Goal: Task Accomplishment & Management: Use online tool/utility

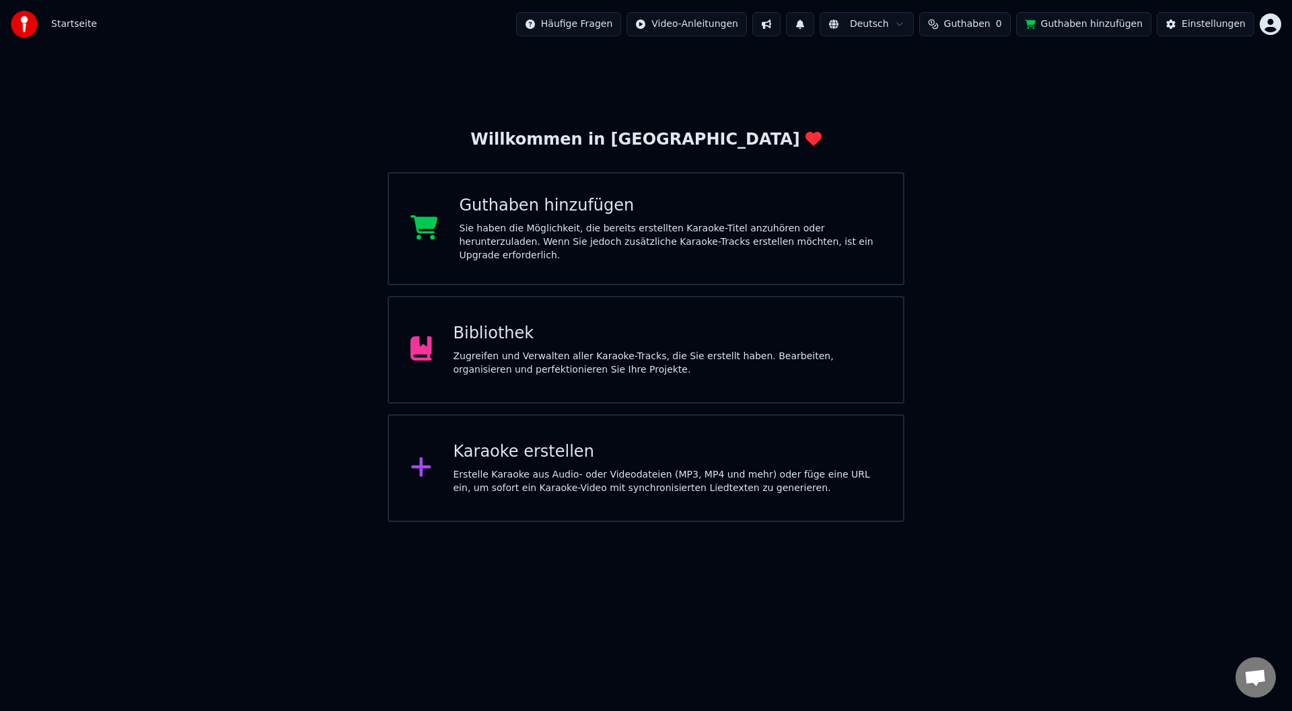
click at [867, 364] on div "Zugreifen und Verwalten aller Karaoke-Tracks, die Sie erstellt haben. Bearbeite…" at bounding box center [668, 363] width 429 height 27
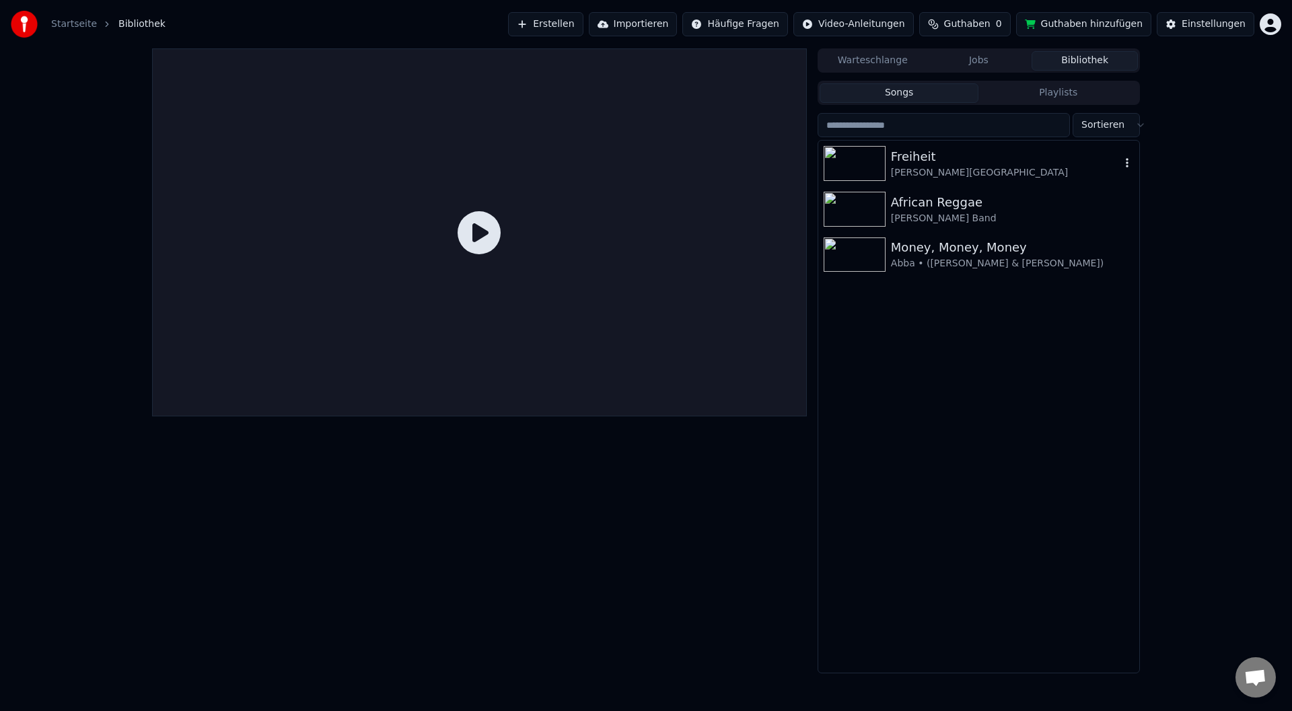
click at [914, 171] on div "[PERSON_NAME][GEOGRAPHIC_DATA]" at bounding box center [1005, 172] width 229 height 13
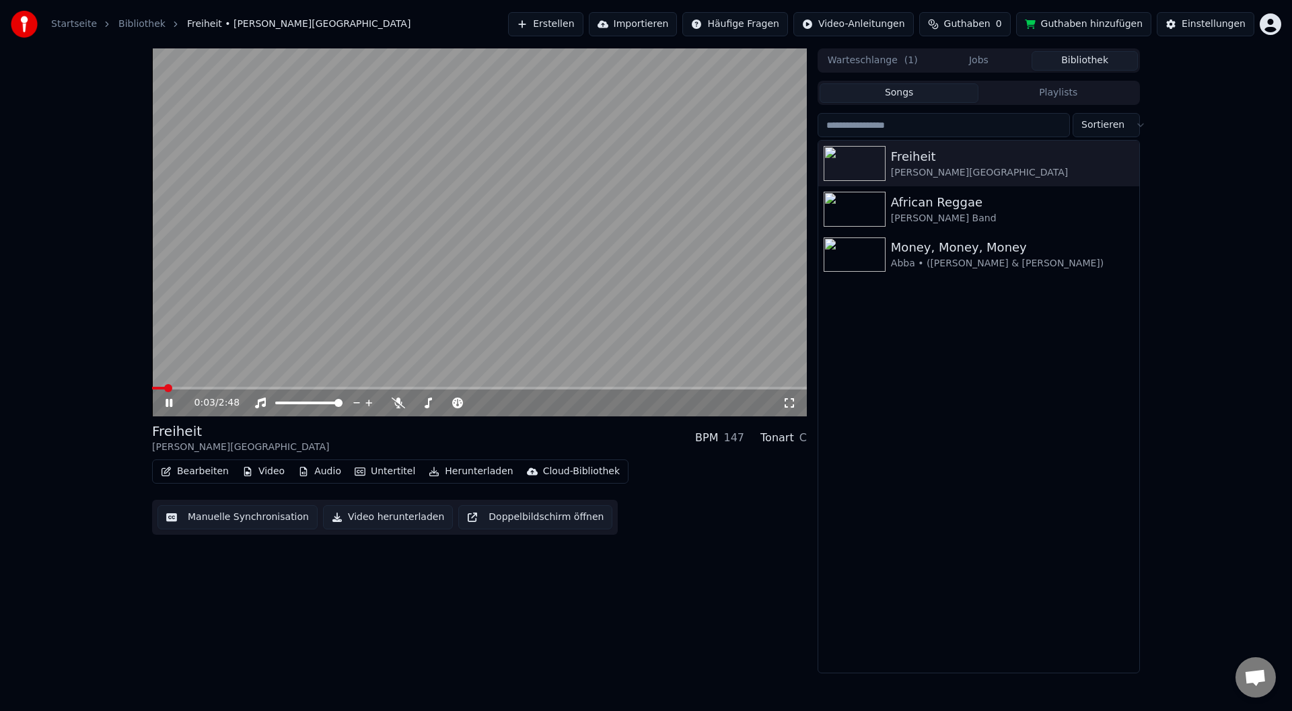
click at [221, 353] on video at bounding box center [479, 232] width 655 height 368
click at [212, 474] on button "Bearbeiten" at bounding box center [194, 471] width 79 height 19
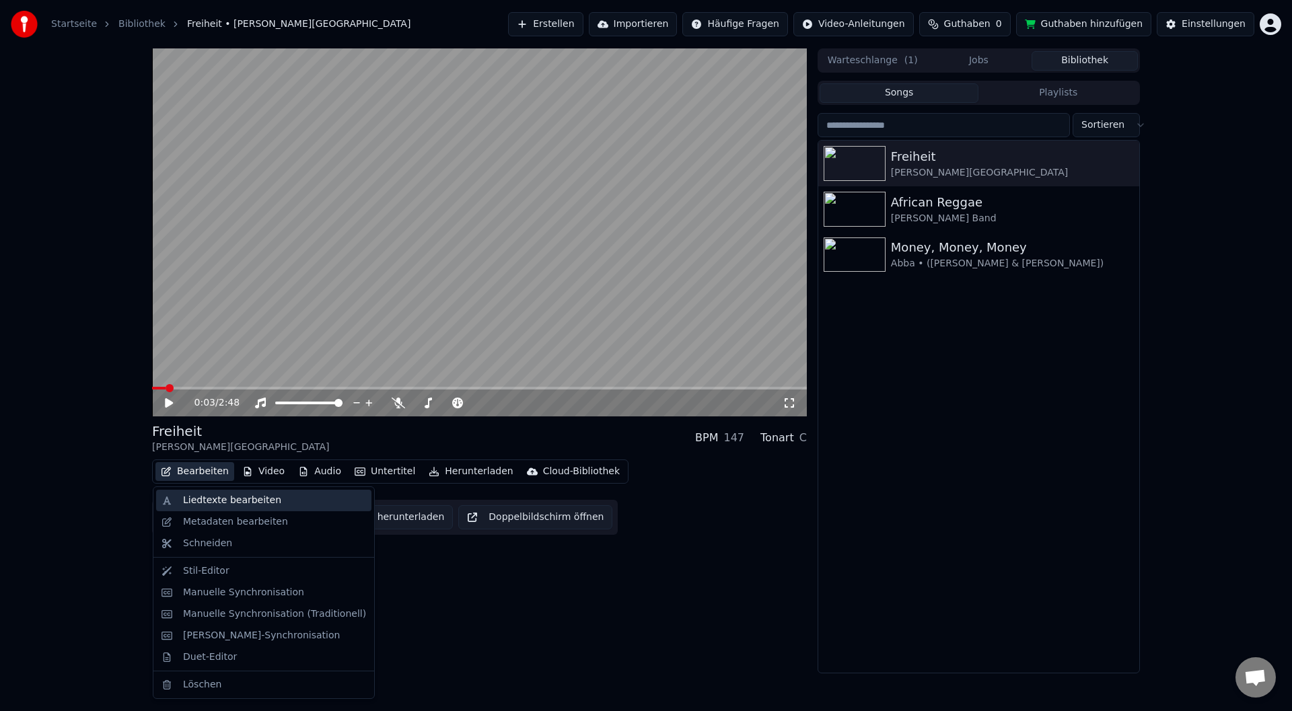
click at [236, 502] on div "Liedtexte bearbeiten" at bounding box center [232, 500] width 98 height 13
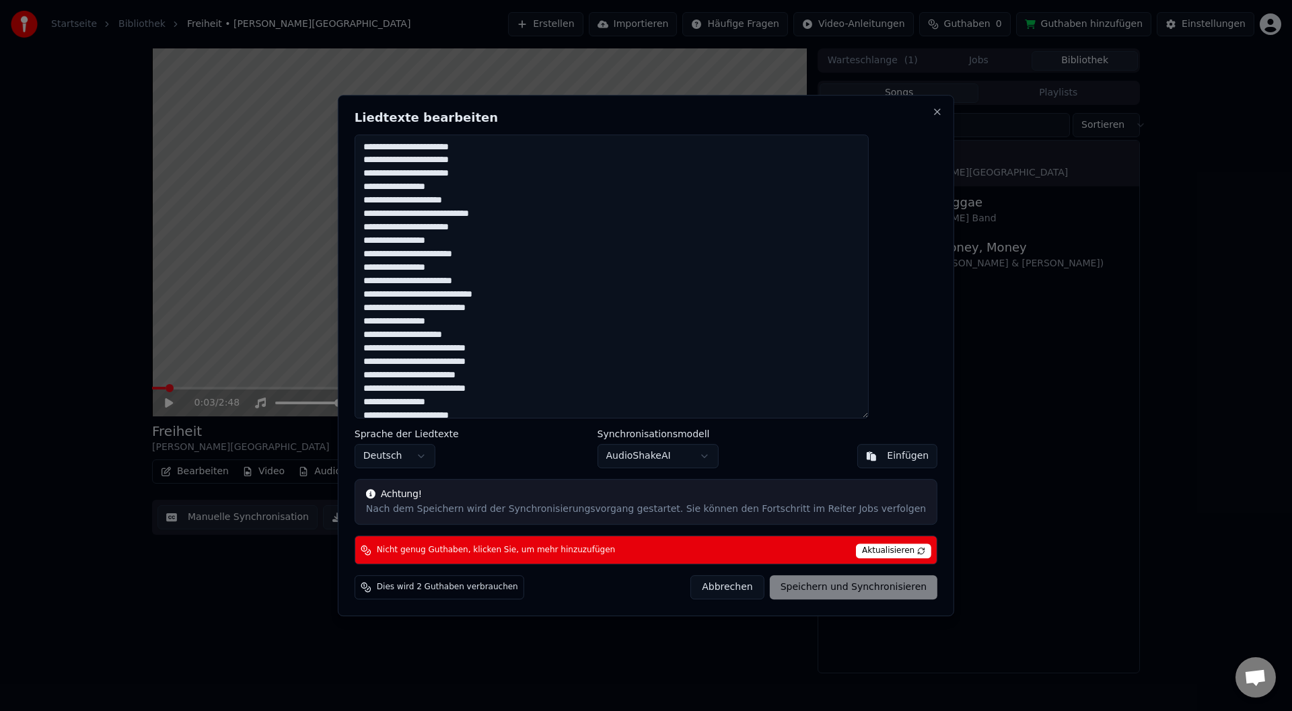
click at [858, 549] on span "Aktualisieren" at bounding box center [893, 551] width 75 height 15
drag, startPoint x: 793, startPoint y: 112, endPoint x: 751, endPoint y: 291, distance: 183.8
click at [751, 291] on div "**********" at bounding box center [646, 356] width 616 height 522
click at [913, 108] on div "**********" at bounding box center [646, 356] width 616 height 522
click at [932, 108] on button "Close" at bounding box center [937, 111] width 11 height 11
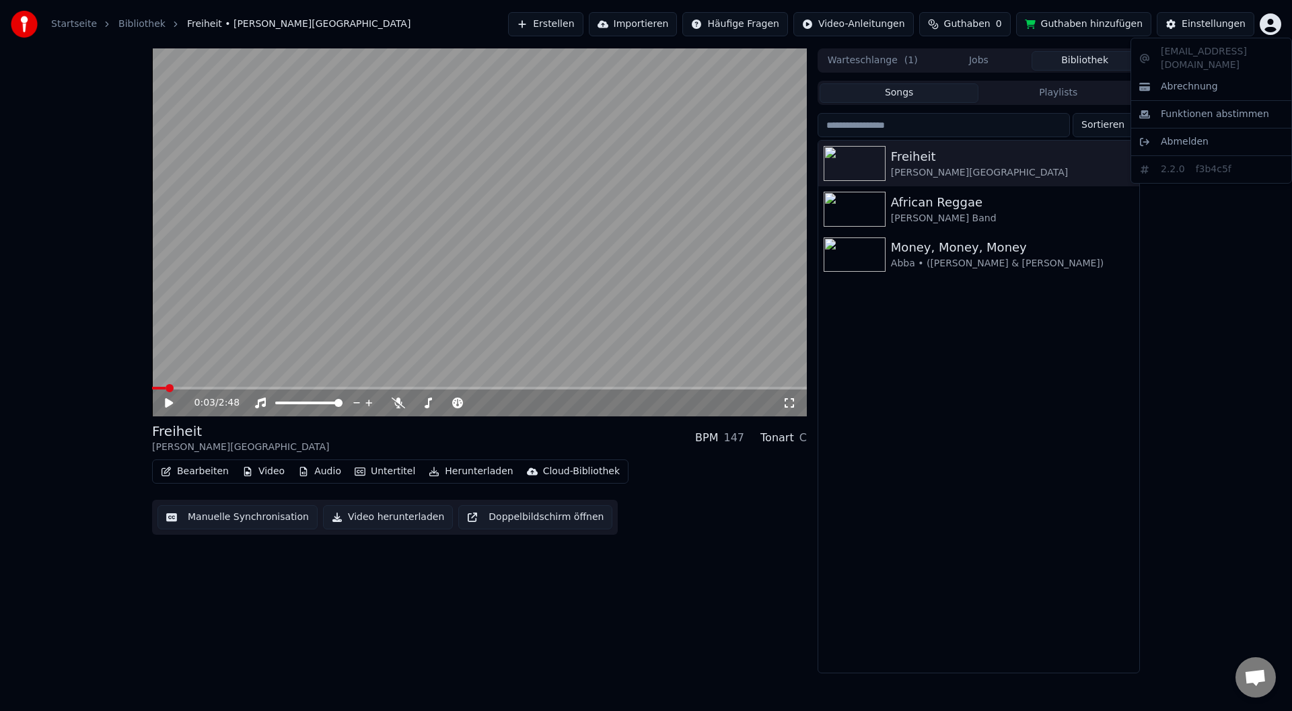
click at [1272, 15] on html "Startseite Bibliothek Freiheit • M. M. Westernhagen Erstellen Importieren Häufi…" at bounding box center [646, 355] width 1292 height 711
click at [1269, 76] on div "Abrechnung" at bounding box center [1211, 87] width 155 height 22
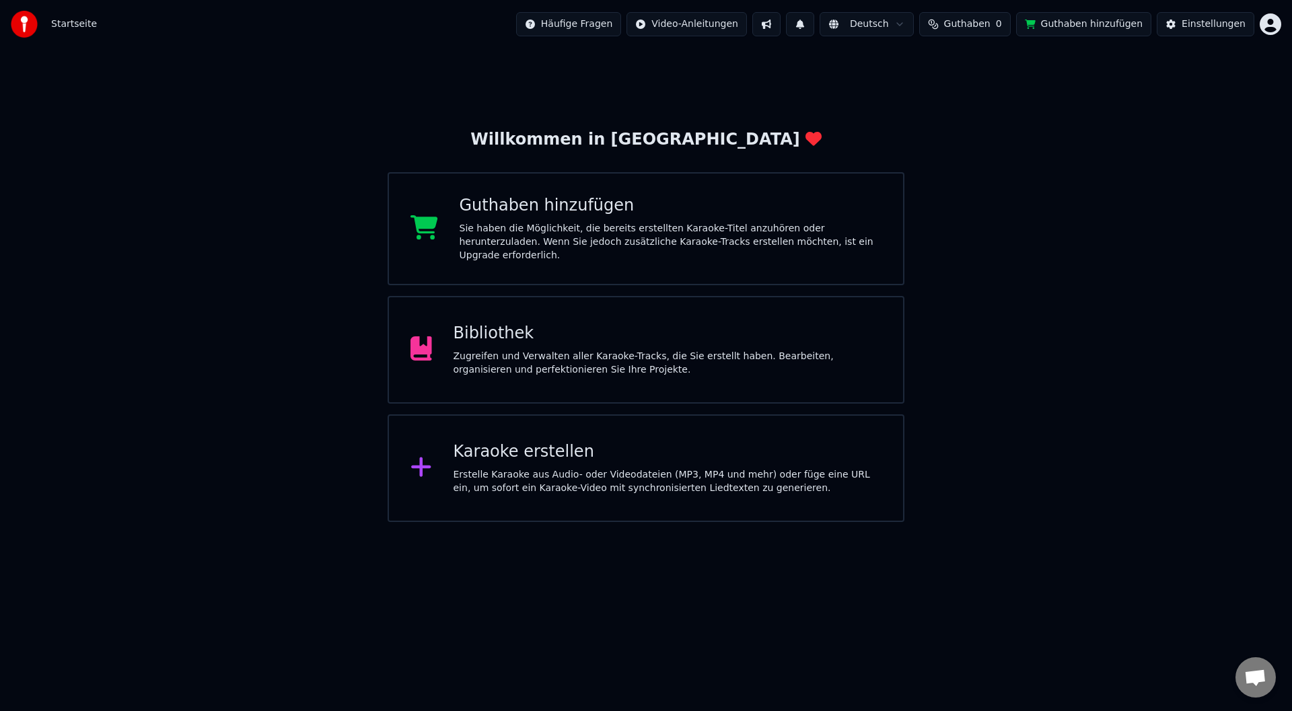
click at [991, 30] on span "Guthaben" at bounding box center [967, 23] width 46 height 13
click at [1001, 89] on button "Aktualisieren" at bounding box center [982, 101] width 95 height 24
click at [1265, 25] on html "Startseite Häufige Fragen Video-Anleitungen Deutsch Guthaben 0 Guthaben hinzufü…" at bounding box center [646, 261] width 1292 height 522
click at [1217, 104] on div "Funktionen abstimmen" at bounding box center [1211, 115] width 155 height 22
click at [941, 50] on div "Willkommen in Youka Guthaben hinzufügen Sie haben die Möglichkeit, die bereits …" at bounding box center [646, 285] width 1292 height 474
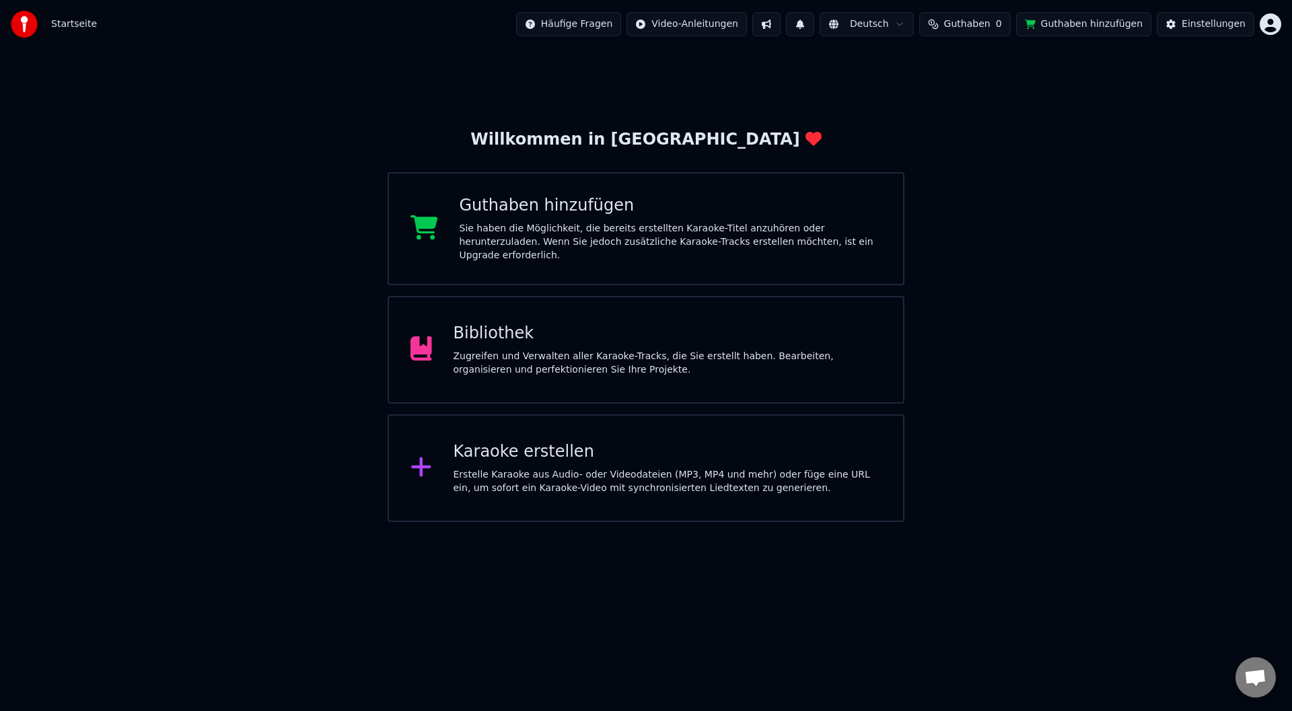
click at [746, 446] on div "Karaoke erstellen" at bounding box center [668, 452] width 429 height 22
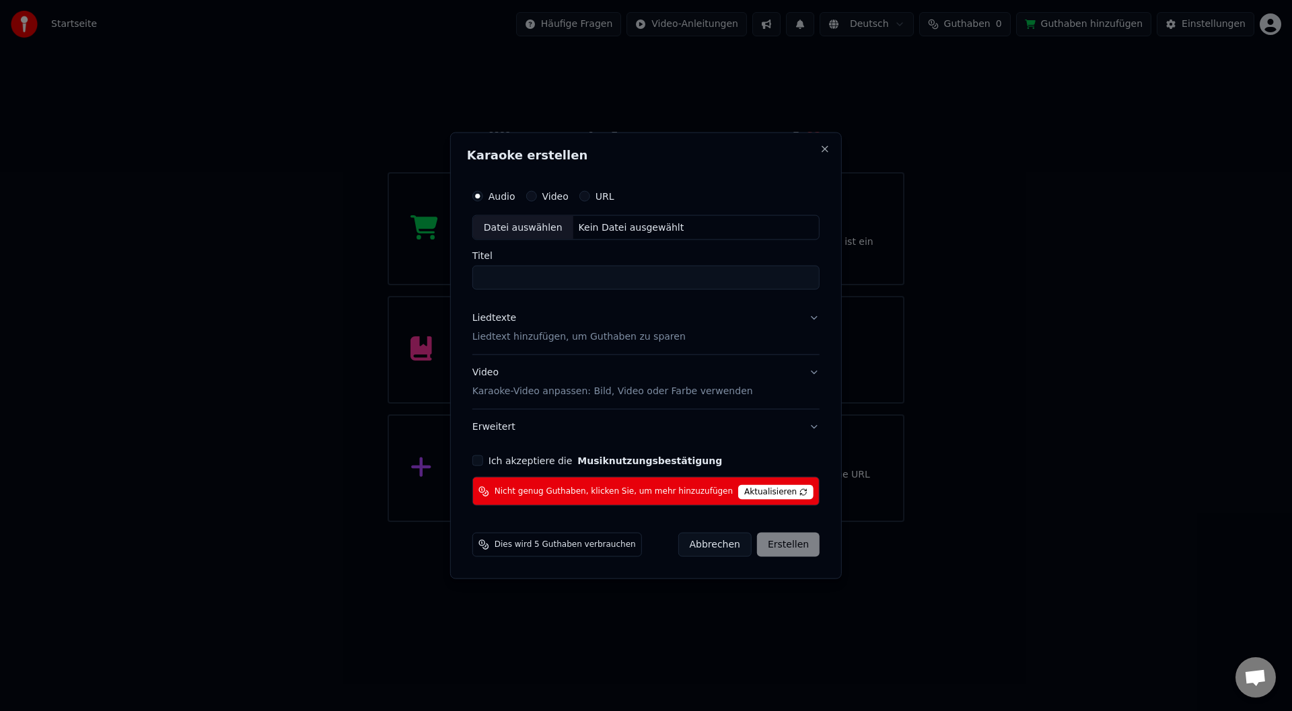
click at [542, 228] on div "Datei auswählen" at bounding box center [523, 227] width 100 height 24
type input "**********"
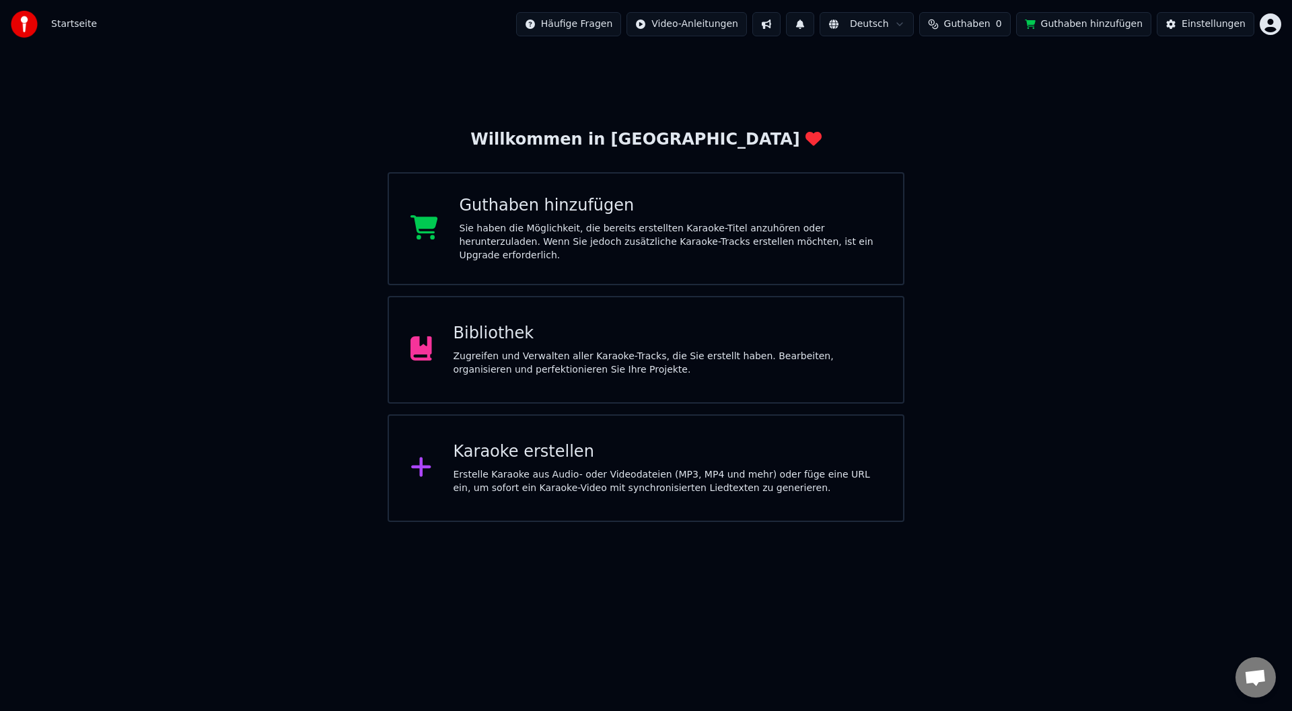
click at [655, 366] on div "Zugreifen und Verwalten aller Karaoke-Tracks, die Sie erstellt haben. Bearbeite…" at bounding box center [668, 363] width 429 height 27
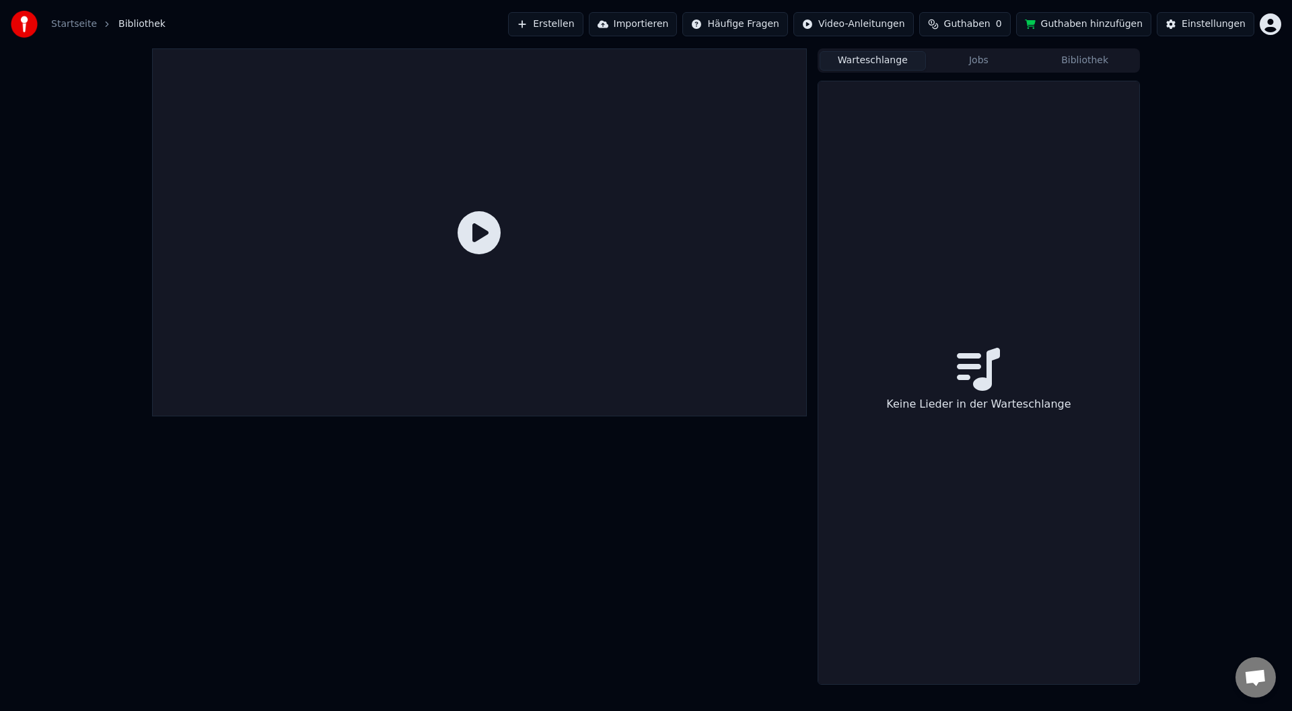
click at [890, 59] on button "Warteschlange" at bounding box center [873, 61] width 106 height 20
click at [971, 62] on button "Jobs" at bounding box center [979, 61] width 106 height 20
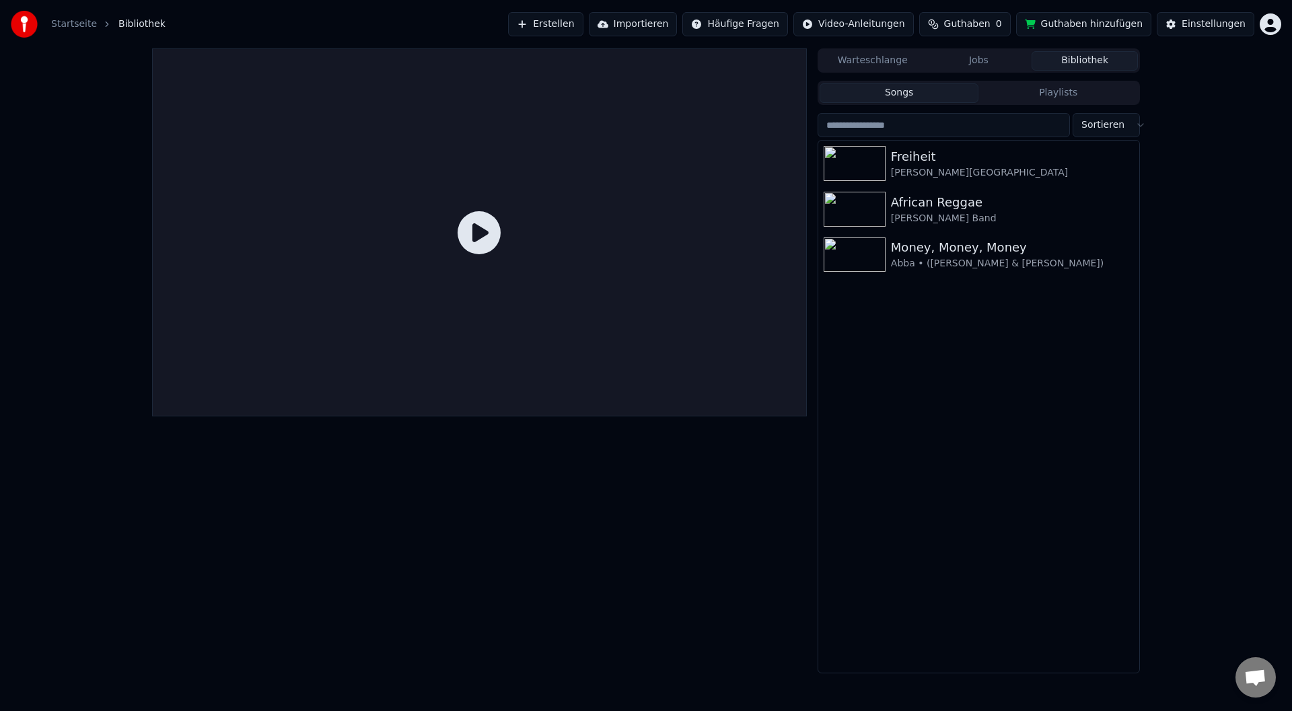
click at [1092, 62] on button "Bibliothek" at bounding box center [1085, 61] width 106 height 20
click at [1230, 31] on button "Einstellungen" at bounding box center [1206, 24] width 98 height 24
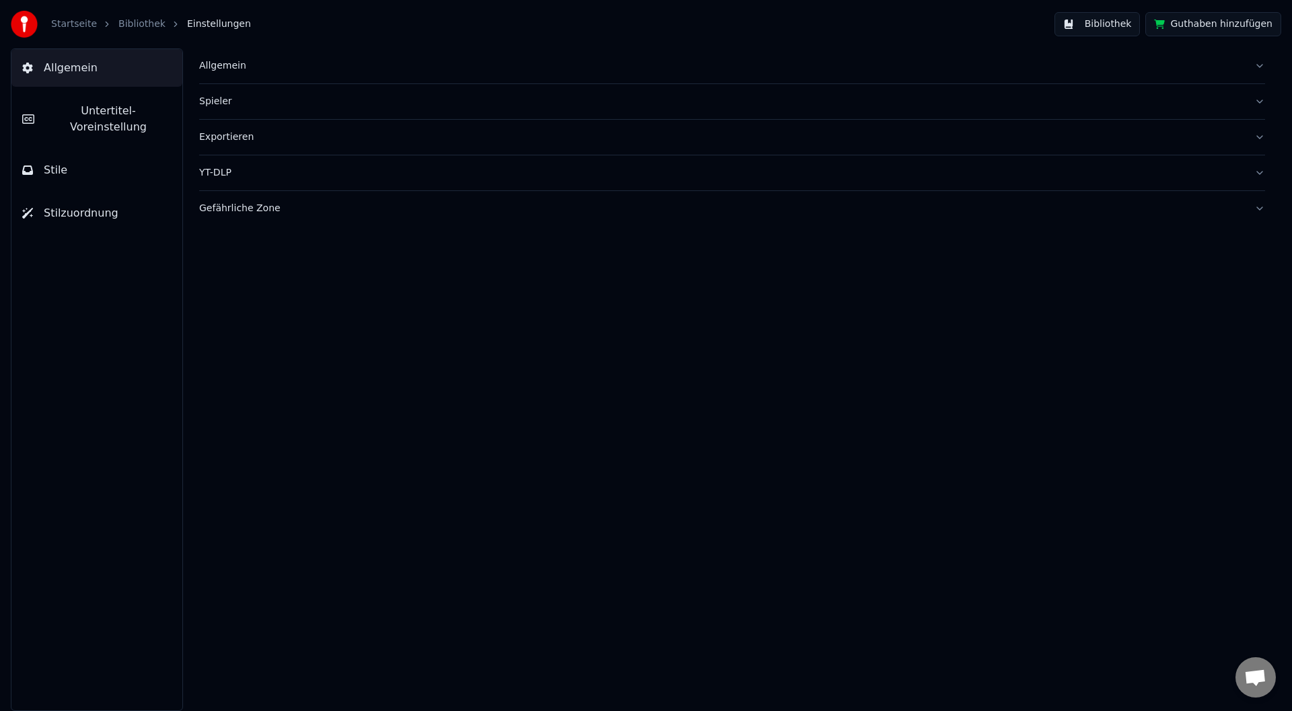
click at [422, 64] on div "Allgemein" at bounding box center [721, 65] width 1044 height 13
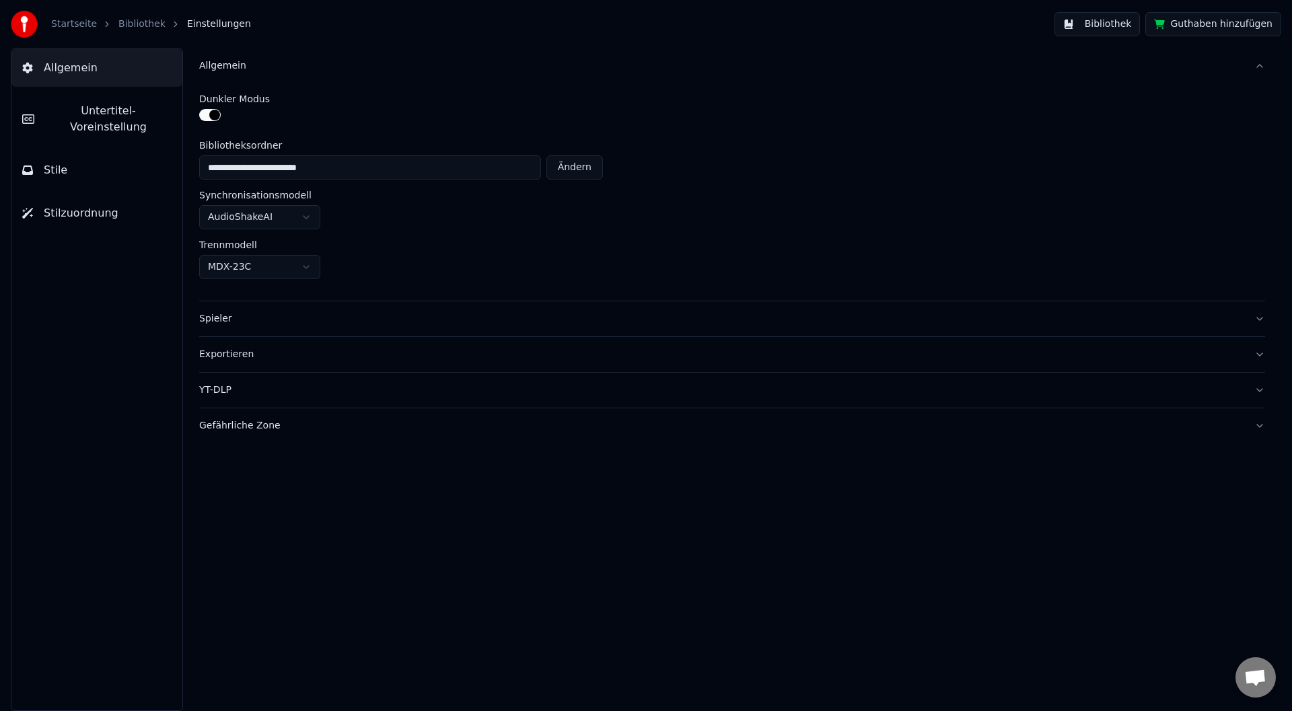
click at [1274, 26] on button "Guthaben hinzufügen" at bounding box center [1213, 24] width 136 height 24
click at [1254, 65] on button "Allgemein" at bounding box center [732, 65] width 1066 height 35
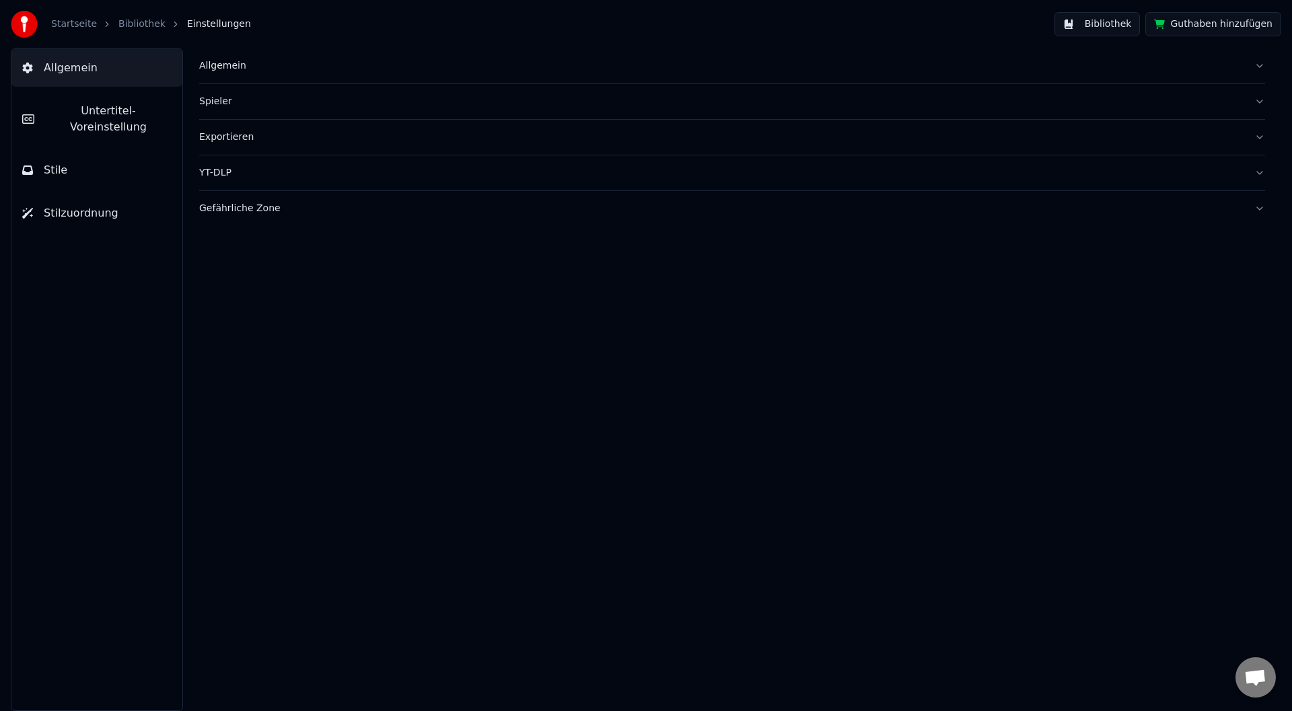
click at [1258, 63] on button "Allgemein" at bounding box center [732, 65] width 1066 height 35
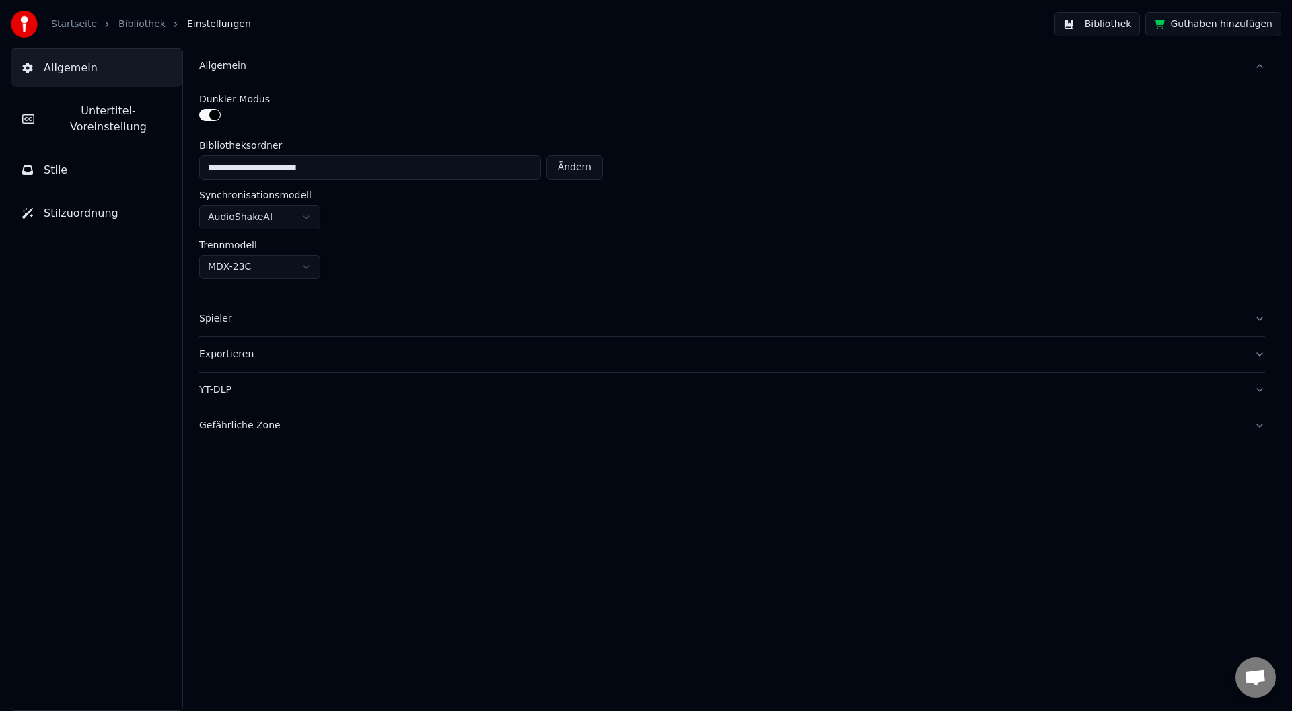
click at [59, 22] on link "Startseite" at bounding box center [74, 23] width 46 height 13
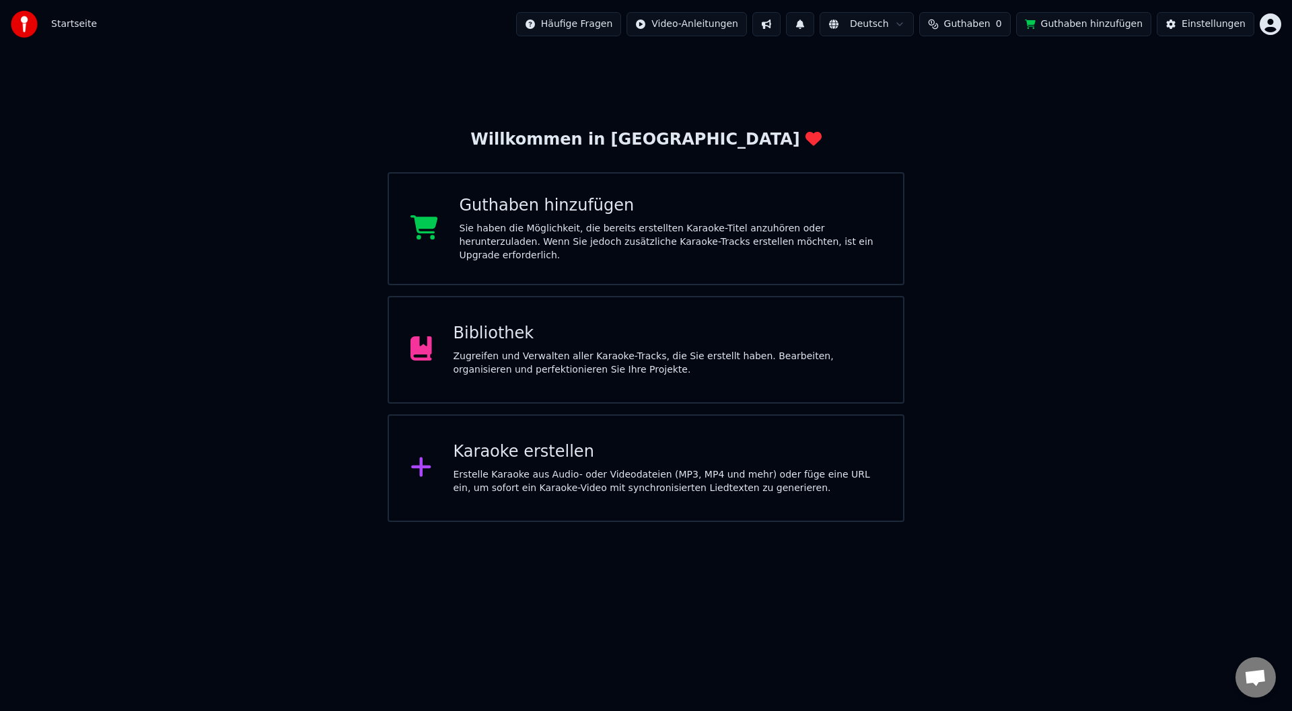
click at [1273, 24] on html "Startseite Häufige Fragen Video-Anleitungen Deutsch Guthaben 0 Guthaben hinzufü…" at bounding box center [646, 261] width 1292 height 522
click at [1244, 79] on div "Abrechnung" at bounding box center [1211, 87] width 155 height 22
click at [66, 493] on div "Willkommen in Youka Guthaben hinzufügen Sie haben die Möglichkeit, die bereits …" at bounding box center [646, 285] width 1292 height 474
click at [989, 21] on button "Guthaben 0" at bounding box center [965, 24] width 92 height 24
click at [988, 110] on button "Aktualisieren" at bounding box center [982, 101] width 95 height 24
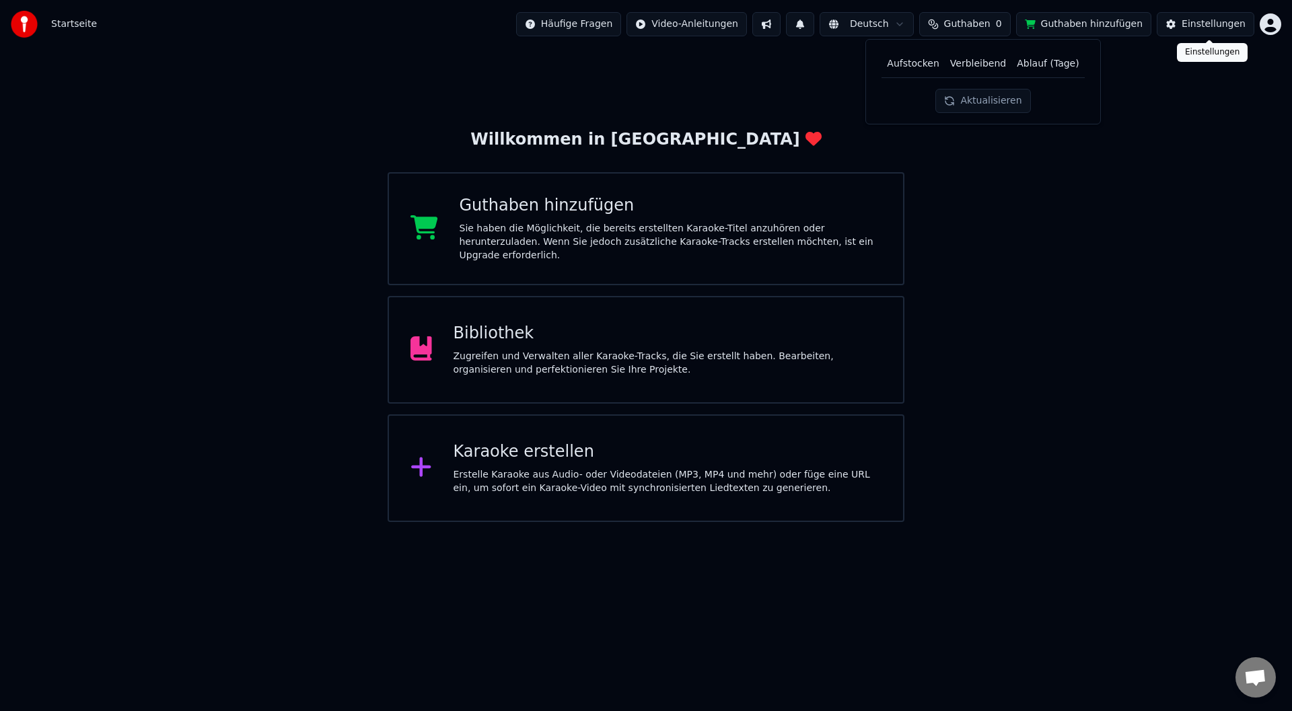
click at [1204, 26] on div "Einstellungen" at bounding box center [1214, 23] width 64 height 13
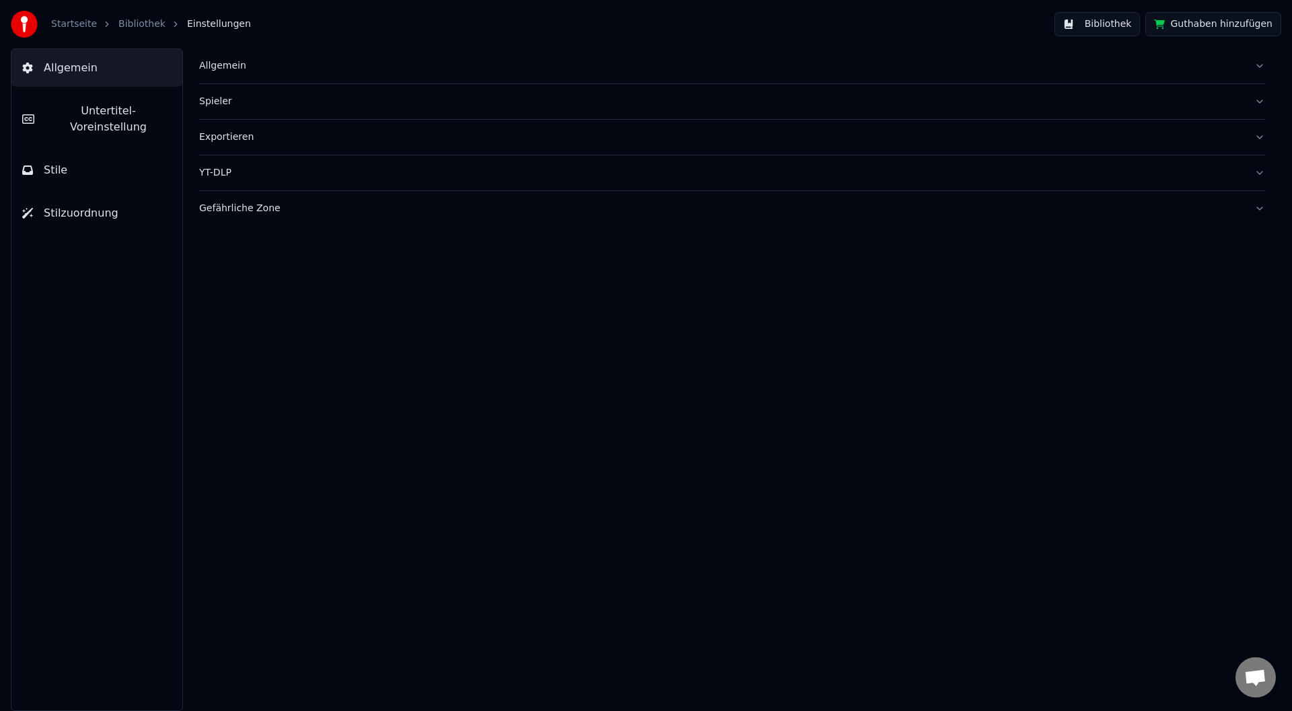
click at [217, 48] on div "Startseite Bibliothek Einstellungen Bibliothek Guthaben hinzufügen" at bounding box center [646, 24] width 1292 height 48
click at [239, 61] on div "Allgemein" at bounding box center [721, 65] width 1044 height 13
